Goal: Task Accomplishment & Management: Use online tool/utility

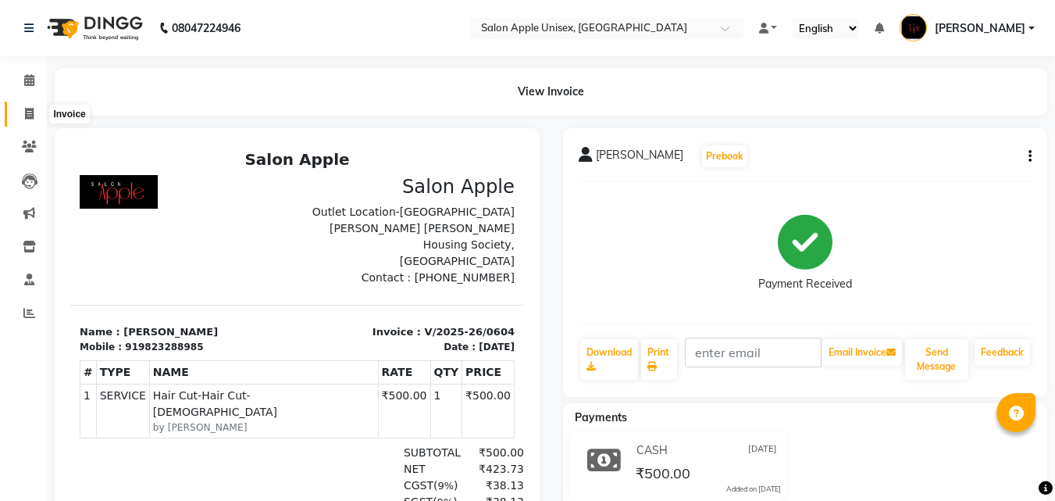
click at [30, 113] on icon at bounding box center [29, 114] width 9 height 12
select select "service"
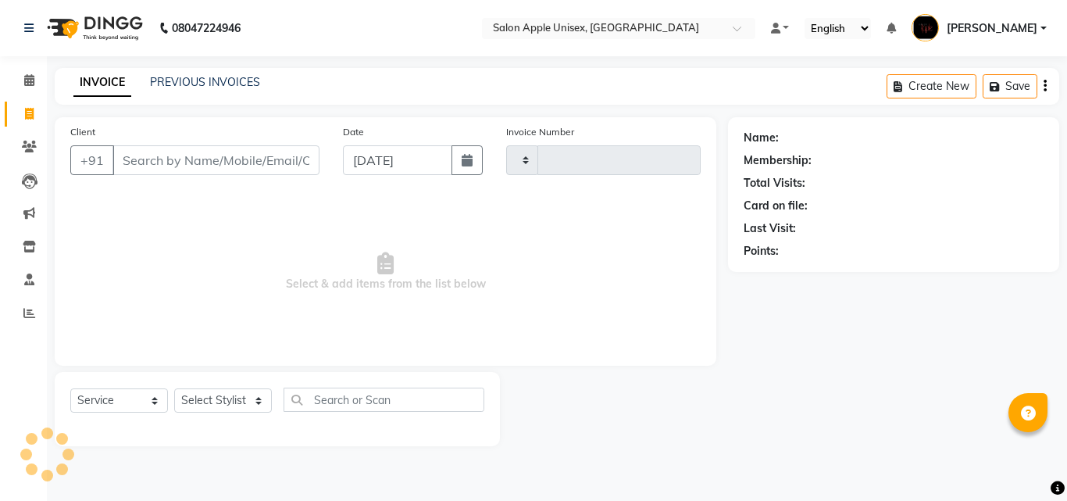
type input "0605"
select select "133"
click at [178, 166] on input "Client" at bounding box center [215, 160] width 207 height 30
click at [197, 185] on div "Client +91" at bounding box center [195, 155] width 273 height 64
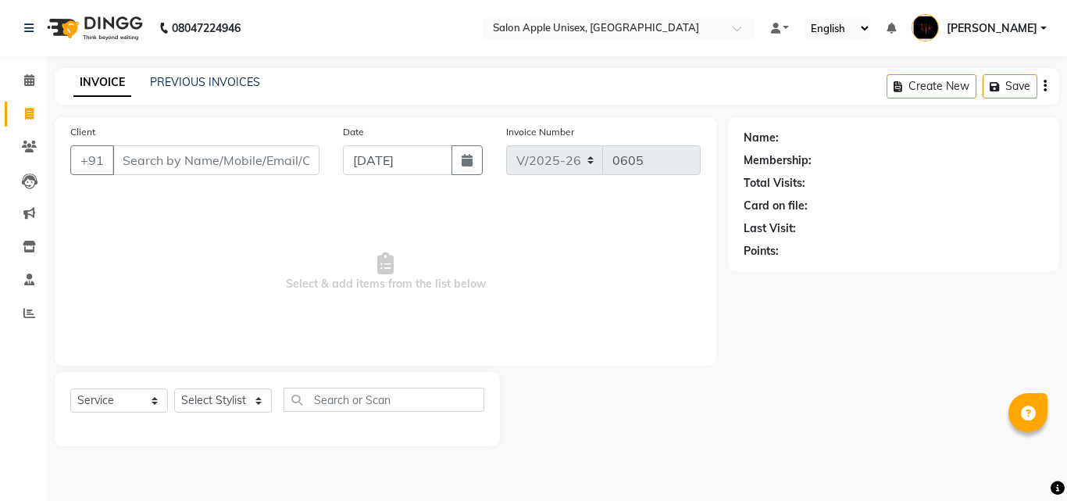
click at [309, 234] on span "Select & add items from the list below" at bounding box center [385, 272] width 630 height 156
click at [315, 230] on span "Select & add items from the list below" at bounding box center [385, 272] width 630 height 156
click at [316, 230] on span "Select & add items from the list below" at bounding box center [385, 272] width 630 height 156
